Goal: Task Accomplishment & Management: Manage account settings

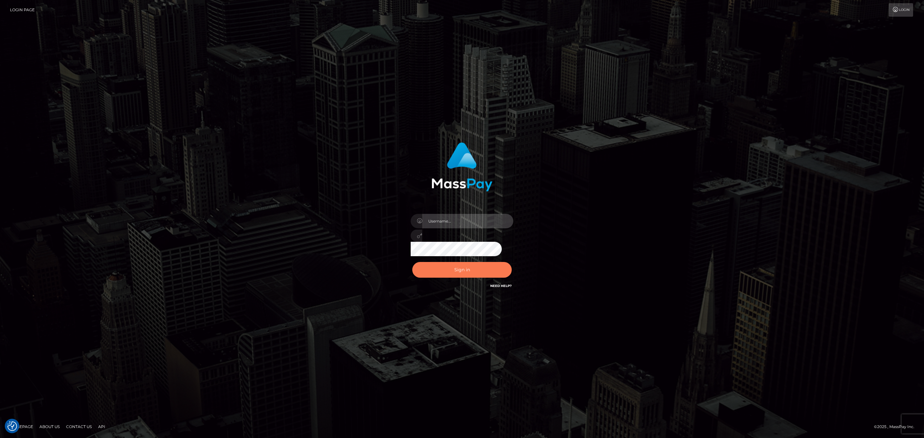
type input "Sean.silversocial1"
click at [471, 268] on button "Sign in" at bounding box center [461, 270] width 99 height 16
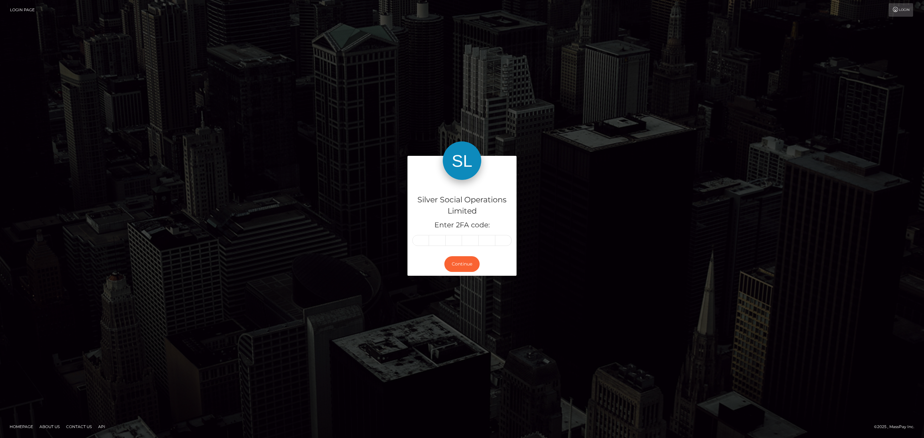
drag, startPoint x: 409, startPoint y: 244, endPoint x: 415, endPoint y: 241, distance: 6.7
click at [412, 241] on div "Silver Social Operations Limited Enter 2FA code:" at bounding box center [461, 216] width 109 height 73
click at [416, 240] on input "text" at bounding box center [420, 240] width 17 height 11
paste input "3"
type input "3"
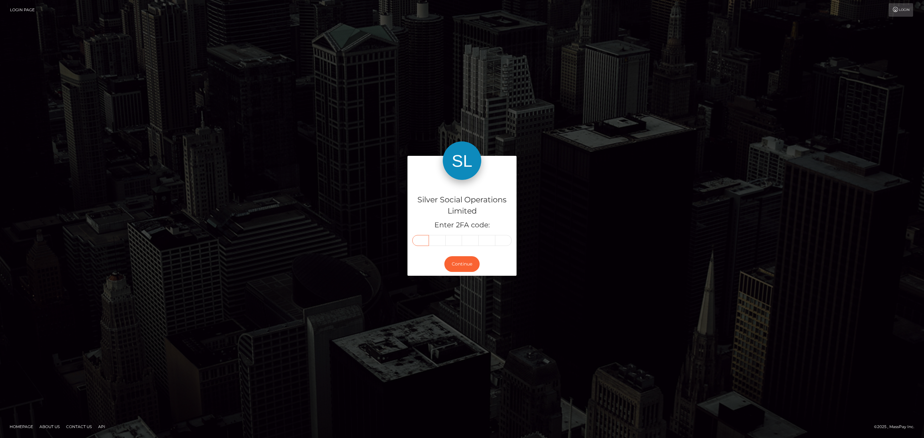
type input "9"
type input "1"
type input "4"
type input "3"
type input "6"
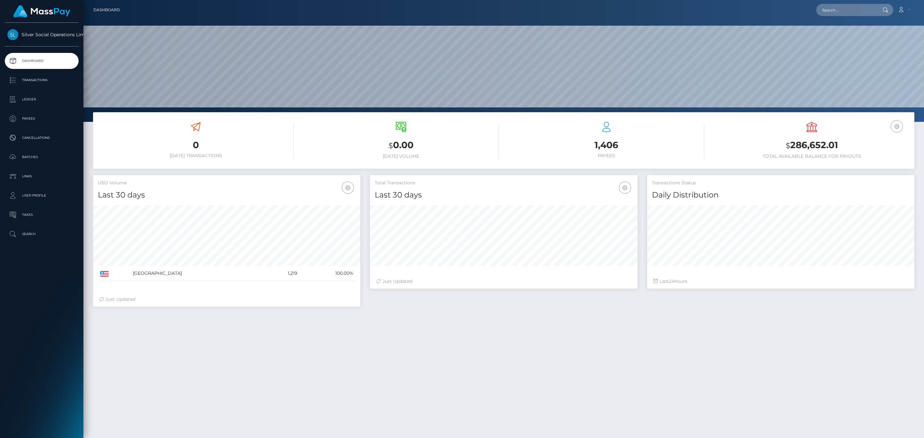
scroll to position [114, 267]
click at [803, 149] on h3 "$ 286,652.01" at bounding box center [812, 145] width 196 height 13
copy h3 "286,652.01"
click at [904, 7] on icon at bounding box center [901, 9] width 7 height 5
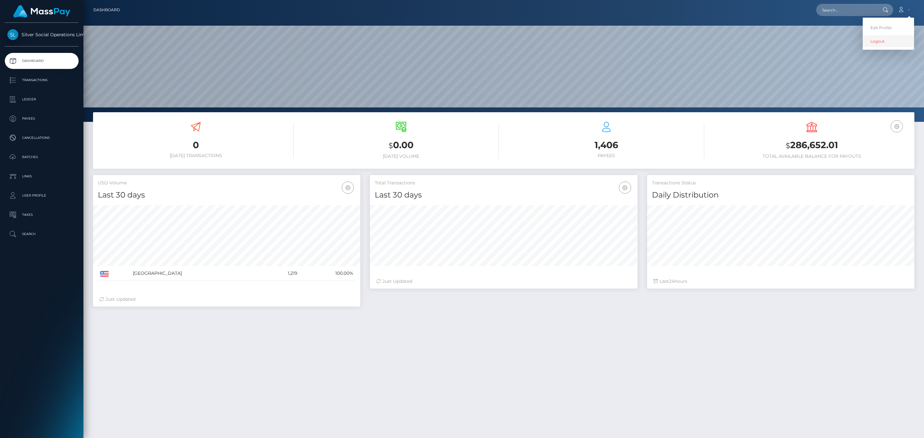
click at [876, 40] on link "Logout" at bounding box center [888, 41] width 51 height 12
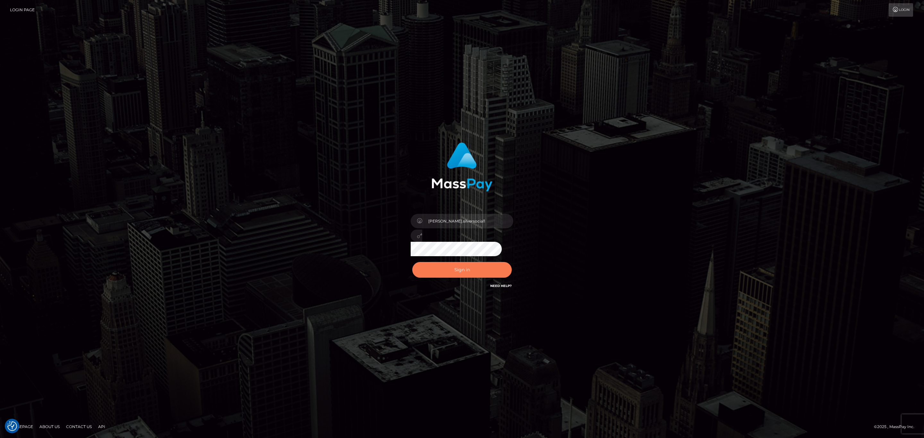
drag, startPoint x: 481, startPoint y: 276, endPoint x: 466, endPoint y: 222, distance: 56.5
click at [466, 222] on div "Sean.silversocial1 Sign in" at bounding box center [462, 216] width 168 height 157
click at [466, 222] on input "Sean.silversocial1" at bounding box center [467, 221] width 91 height 14
type input "sean.megabonanza"
click at [470, 272] on button "Sign in" at bounding box center [461, 270] width 99 height 16
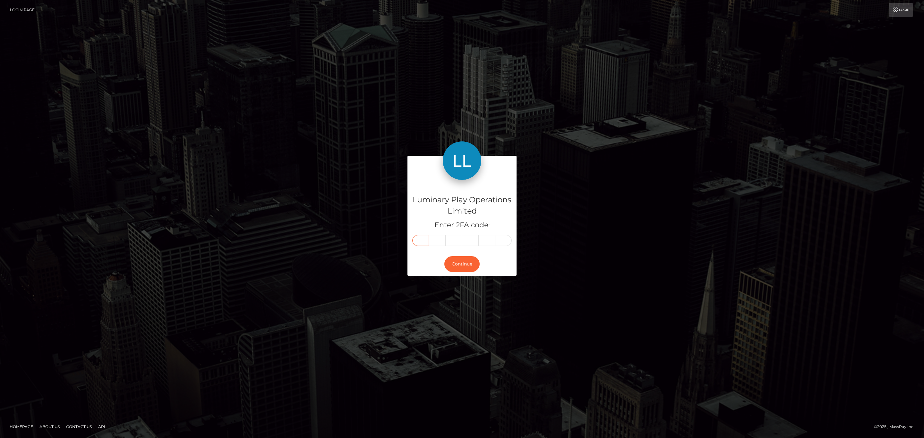
click at [418, 242] on input "text" at bounding box center [420, 240] width 17 height 11
paste input "1"
type input "1"
type input "9"
type input "4"
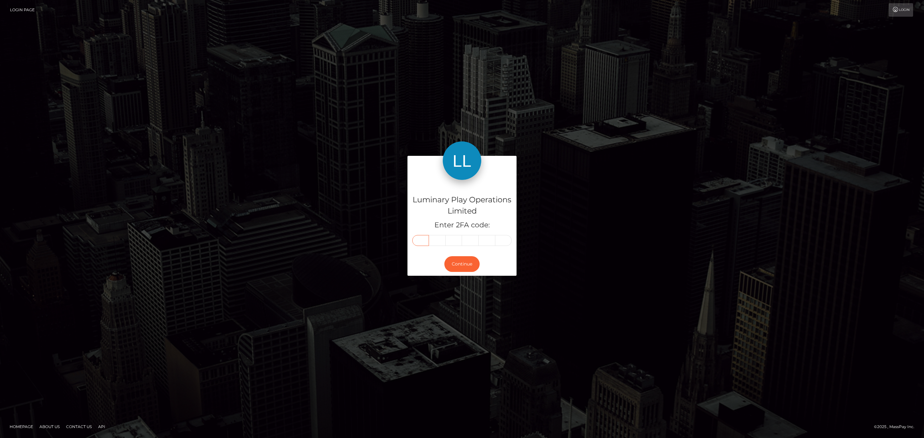
type input "0"
type input "2"
type input "7"
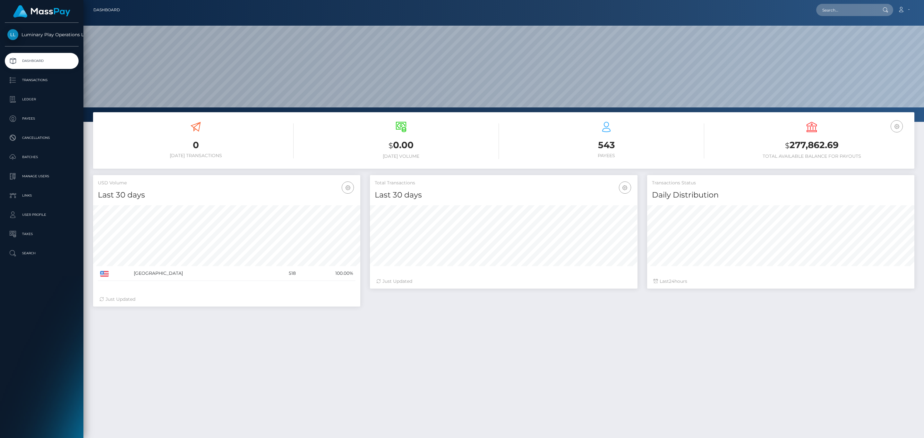
scroll to position [114, 267]
click at [791, 133] on div "USD Balance $ 277,862.69 Total Available Balance for Payouts" at bounding box center [812, 140] width 196 height 37
click at [796, 139] on h3 "$ 277,862.69" at bounding box center [812, 145] width 196 height 13
copy h3 "277,862.69"
